Goal: Task Accomplishment & Management: Manage account settings

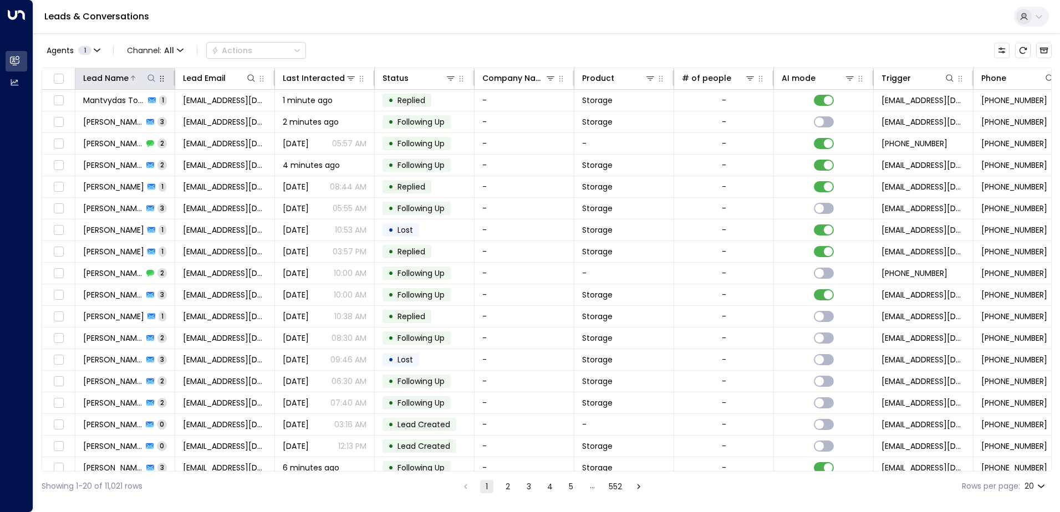
click at [151, 75] on icon at bounding box center [151, 78] width 9 height 9
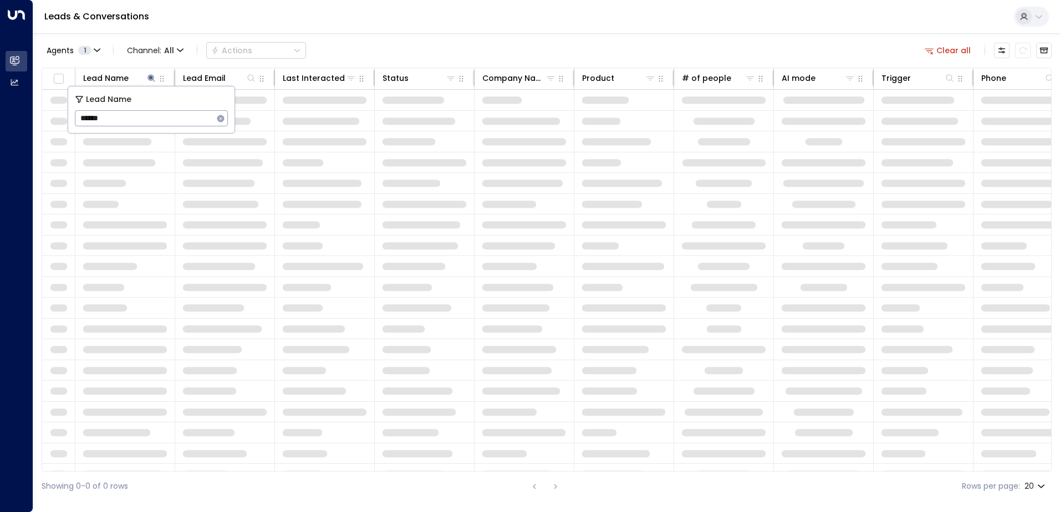
type input "*******"
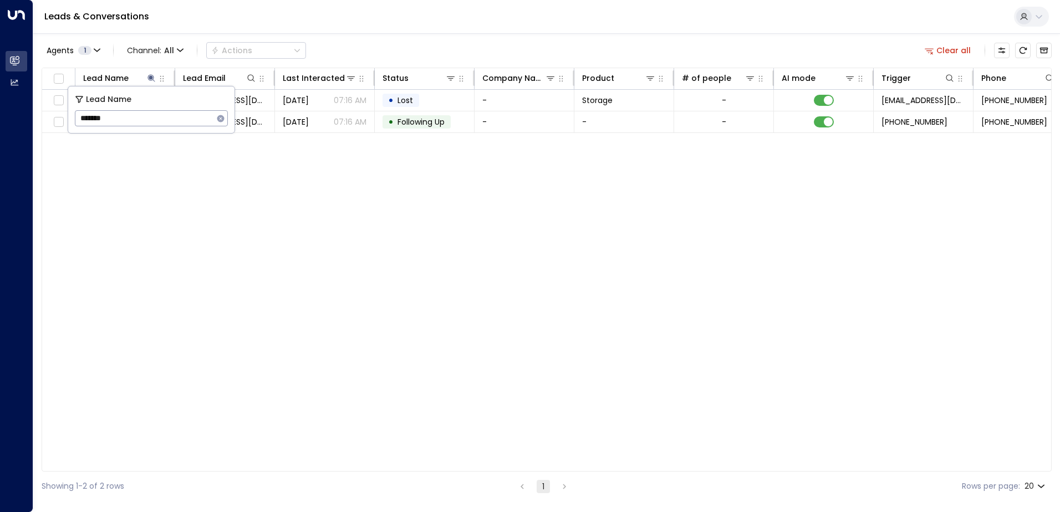
click at [235, 215] on div "Lead Name Lead Email Last Interacted Status Company Name Product # of people AI…" at bounding box center [547, 270] width 1010 height 404
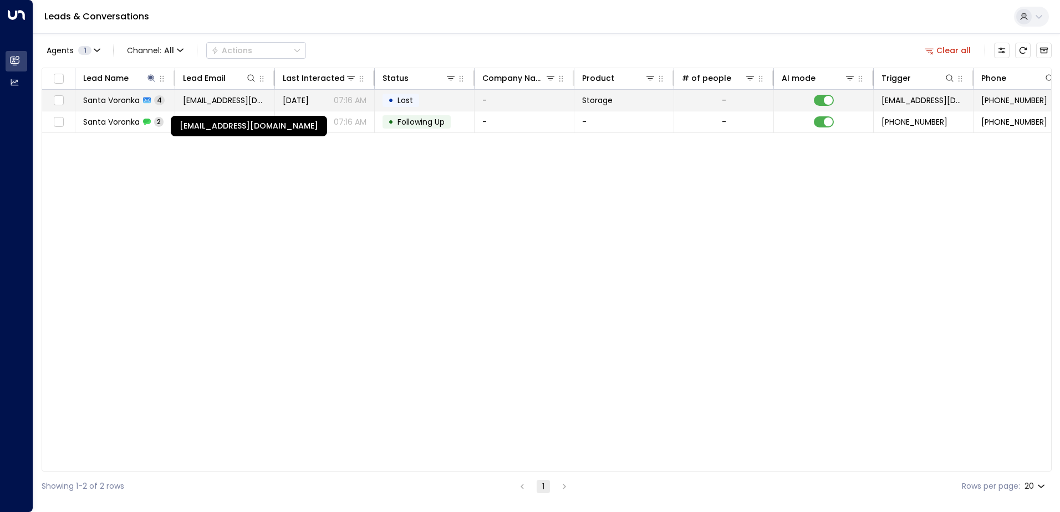
click at [207, 105] on span "[EMAIL_ADDRESS][DOMAIN_NAME]" at bounding box center [225, 100] width 84 height 11
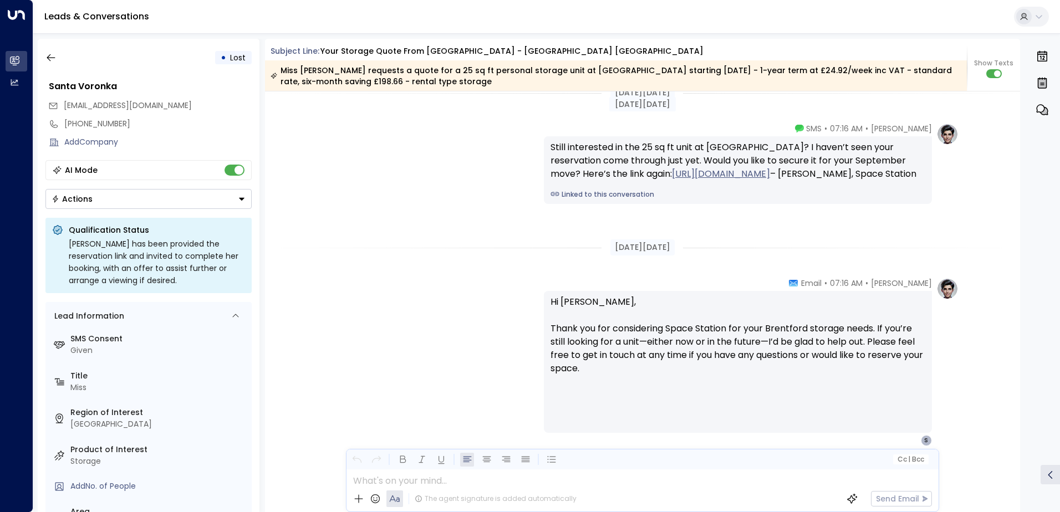
scroll to position [1698, 0]
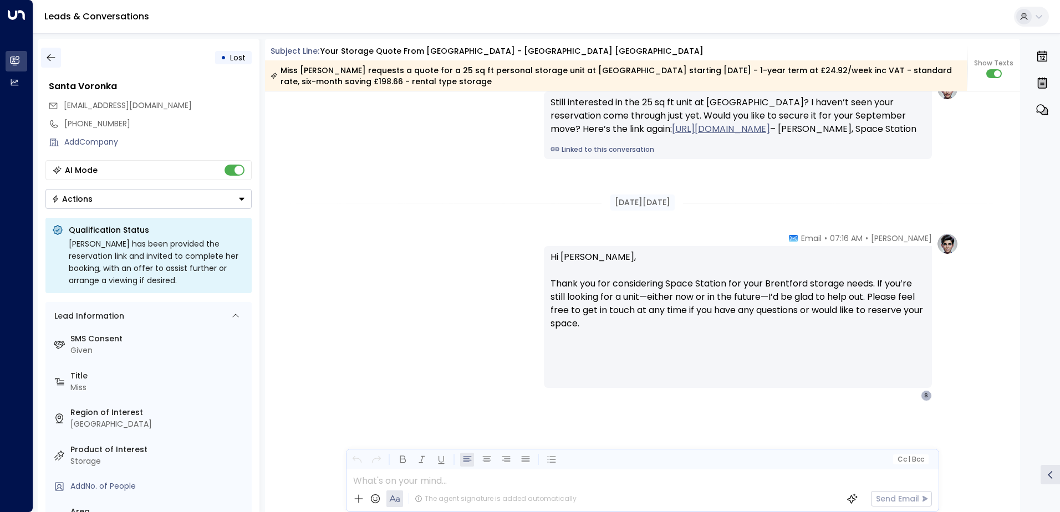
click at [47, 57] on icon "button" at bounding box center [50, 57] width 11 height 11
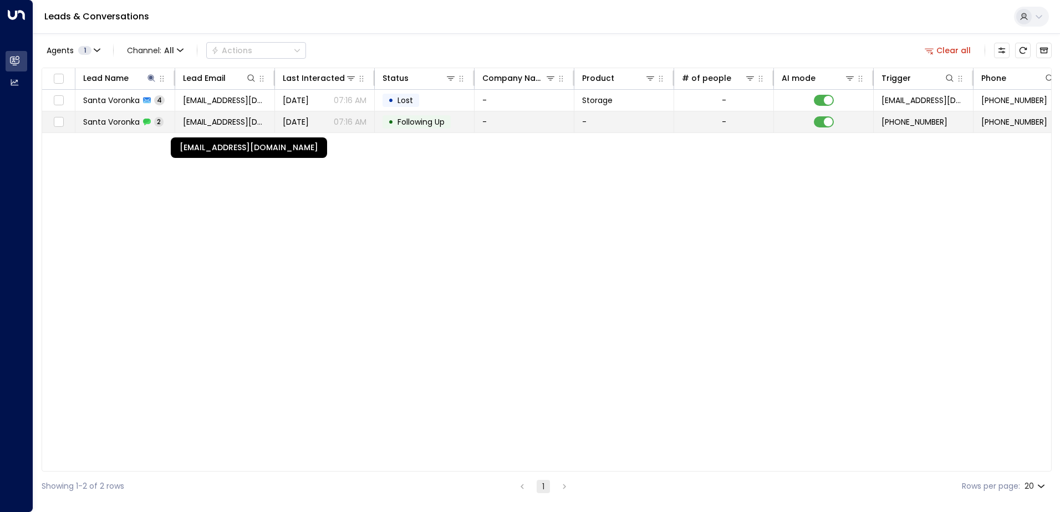
click at [202, 125] on span "[EMAIL_ADDRESS][DOMAIN_NAME]" at bounding box center [225, 121] width 84 height 11
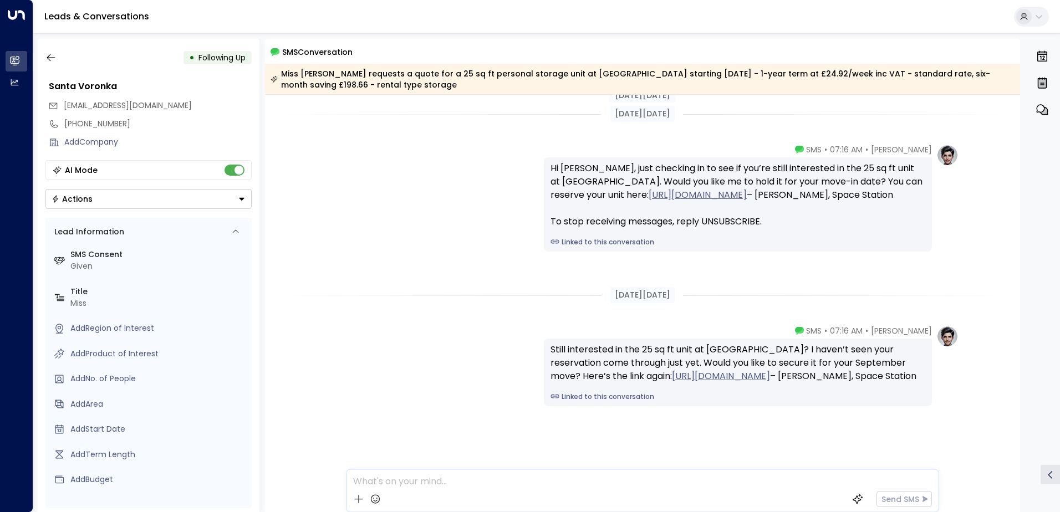
scroll to position [18, 0]
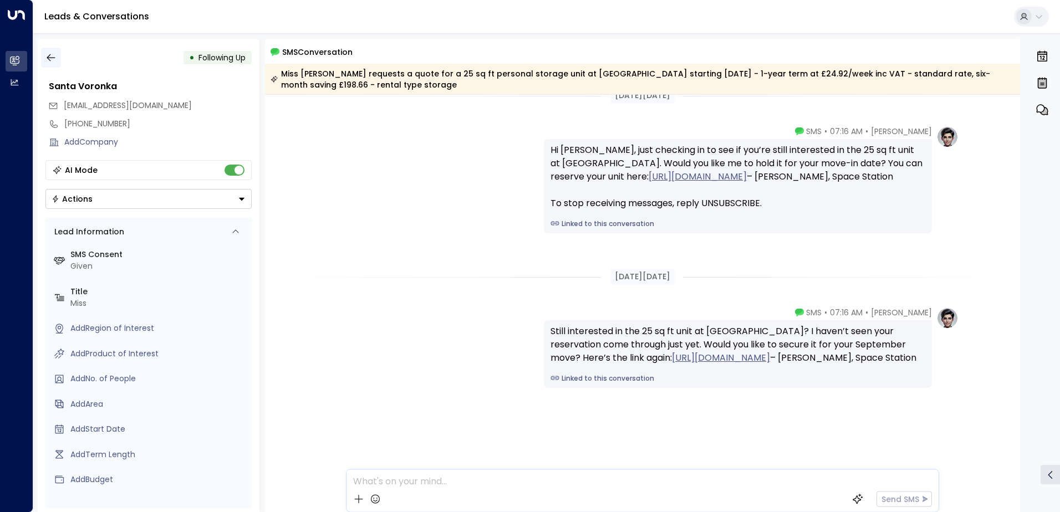
click at [53, 52] on icon "button" at bounding box center [50, 57] width 11 height 11
